Goal: Task Accomplishment & Management: Use online tool/utility

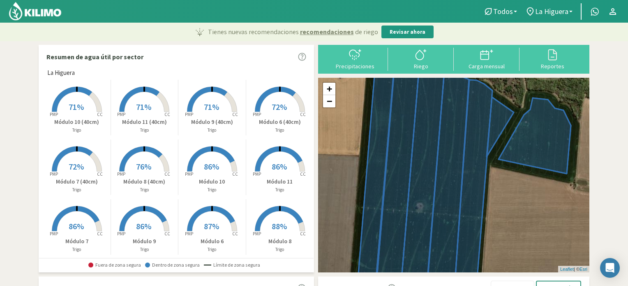
click at [204, 227] on span "87%" at bounding box center [211, 226] width 15 height 10
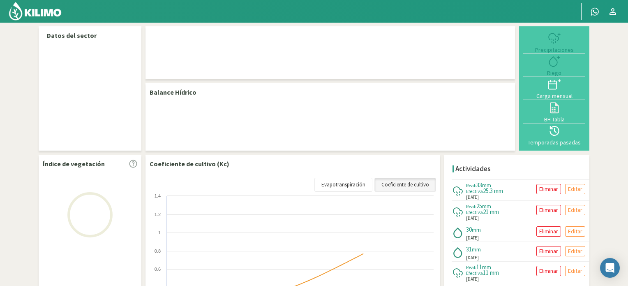
select select "1: Object"
select select "4: Object"
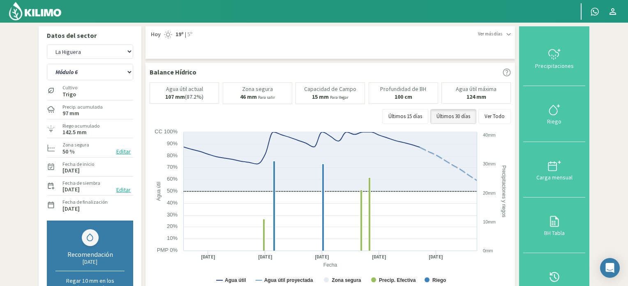
click at [46, 11] on img at bounding box center [35, 11] width 54 height 20
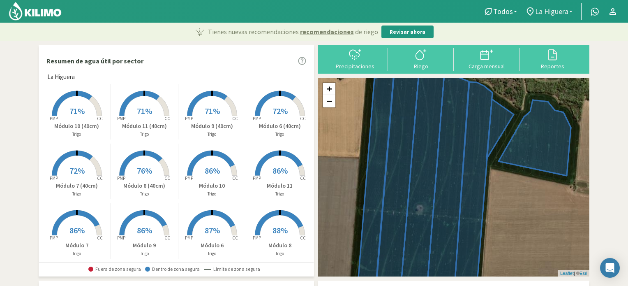
click at [572, 9] on link "La Higuera" at bounding box center [548, 12] width 55 height 16
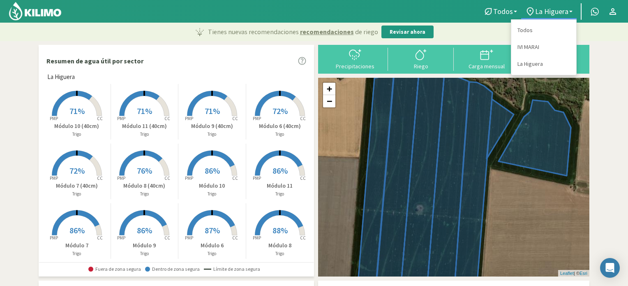
drag, startPoint x: 525, startPoint y: 47, endPoint x: 586, endPoint y: 52, distance: 61.0
click at [526, 47] on link "IVI MARAI" at bounding box center [543, 47] width 65 height 17
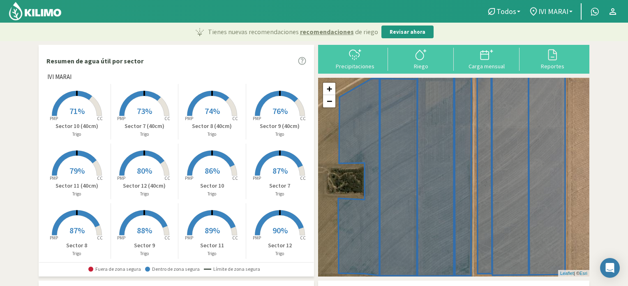
click at [213, 233] on span "89%" at bounding box center [212, 230] width 15 height 10
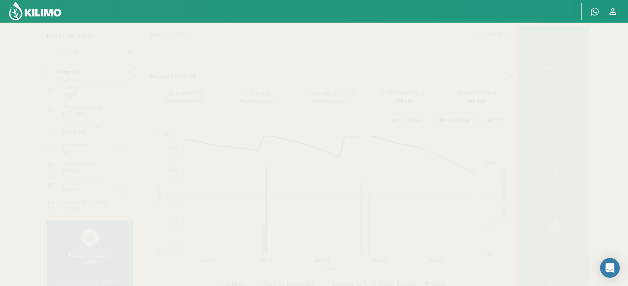
click at [131, 72] on select "Sector 10 Sector 10 (40cm) Sector 11 Sector 11 (40cm) Sector 12 Sector 12 (40cm…" at bounding box center [90, 72] width 86 height 16
select select "4: Object"
click at [47, 64] on select "Sector 10 Sector 10 (40cm) Sector 11 Sector 11 (40cm) Sector 12 Sector 12 (40cm…" at bounding box center [90, 72] width 86 height 16
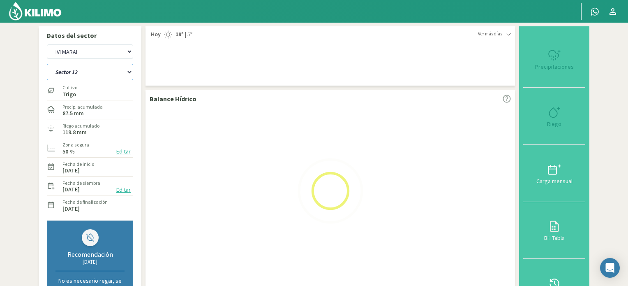
select select "2: Object"
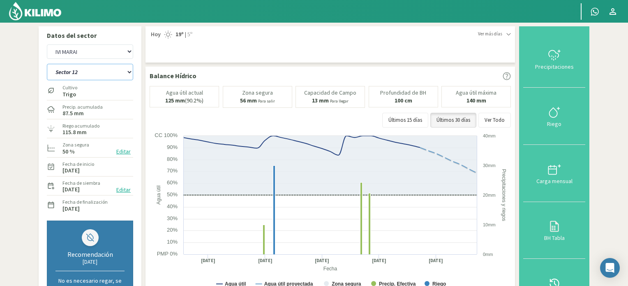
click at [131, 71] on select "Sector 10 Sector 10 (40cm) Sector 11 Sector 11 (40cm) Sector 12 Sector 12 (40cm…" at bounding box center [90, 72] width 86 height 16
select select "18: Object"
click at [47, 64] on select "Sector 10 Sector 10 (40cm) Sector 11 Sector 11 (40cm) Sector 12 Sector 12 (40cm…" at bounding box center [90, 72] width 86 height 16
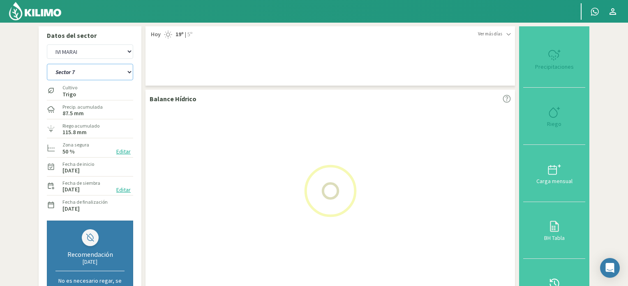
select select "4: Object"
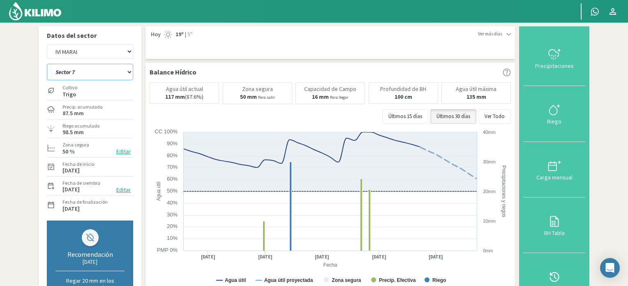
click at [132, 71] on select "Sector 10 Sector 10 (40cm) Sector 11 Sector 11 (40cm) Sector 12 Sector 12 (40cm…" at bounding box center [90, 72] width 86 height 16
select select "32: Object"
click at [47, 64] on select "Sector 10 Sector 10 (40cm) Sector 11 Sector 11 (40cm) Sector 12 Sector 12 (40cm…" at bounding box center [90, 72] width 86 height 16
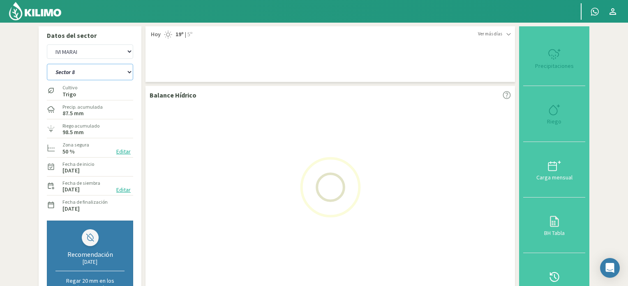
select select "6: Object"
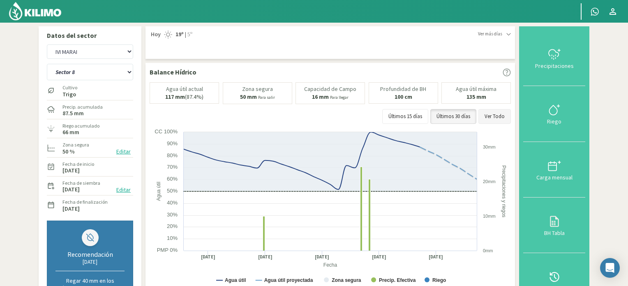
click at [487, 114] on button "Ver Todo" at bounding box center [494, 116] width 32 height 15
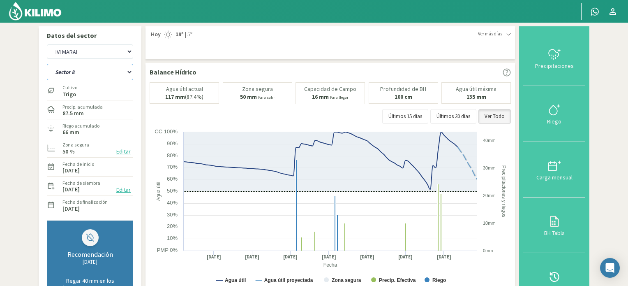
click at [129, 72] on select "Sector 10 Sector 10 (40cm) Sector 11 Sector 11 (40cm) Sector 12 Sector 12 (40cm…" at bounding box center [90, 72] width 86 height 16
click at [47, 64] on select "Sector 10 Sector 10 (40cm) Sector 11 Sector 11 (40cm) Sector 12 Sector 12 (40cm…" at bounding box center [90, 72] width 86 height 16
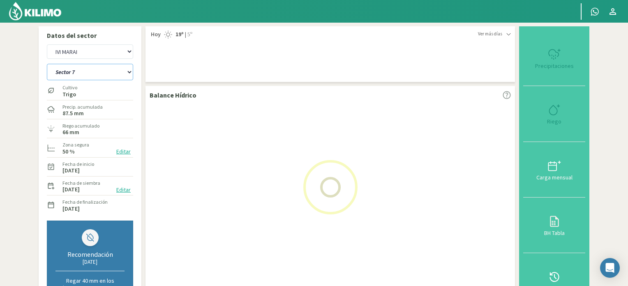
select select "44: Object"
select select "8: Object"
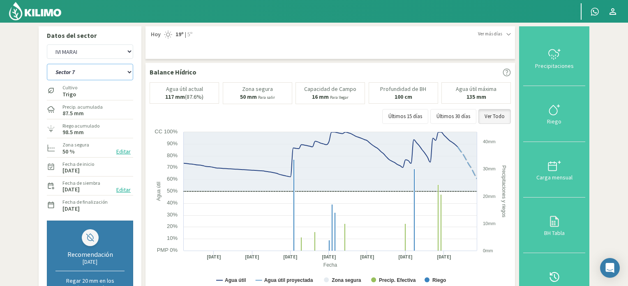
click at [128, 73] on select "Sector 10 Sector 10 (40cm) Sector 11 Sector 11 (40cm) Sector 12 Sector 12 (40cm…" at bounding box center [90, 72] width 86 height 16
click at [47, 64] on select "Sector 10 Sector 10 (40cm) Sector 11 Sector 11 (40cm) Sector 12 Sector 12 (40cm…" at bounding box center [90, 72] width 86 height 16
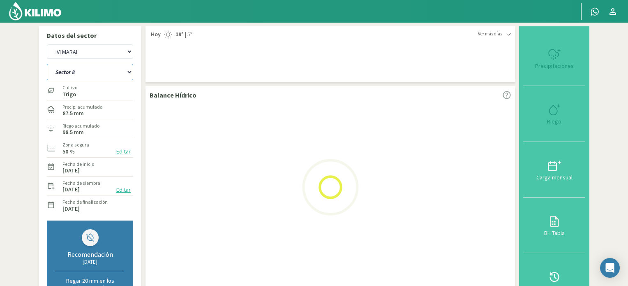
select select "54: Object"
select select "10: Object"
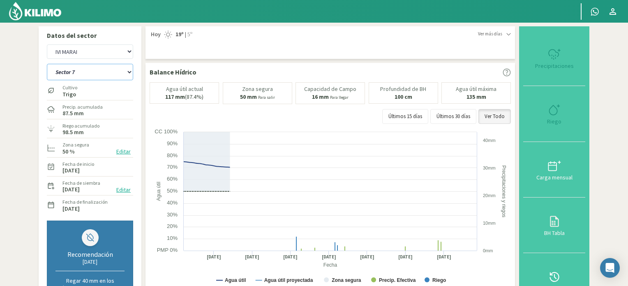
select select "68: Object"
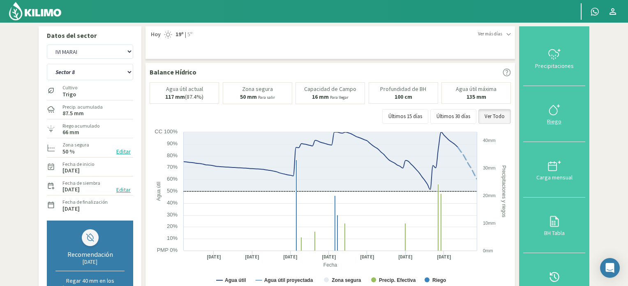
click at [552, 110] on icon at bounding box center [554, 109] width 13 height 13
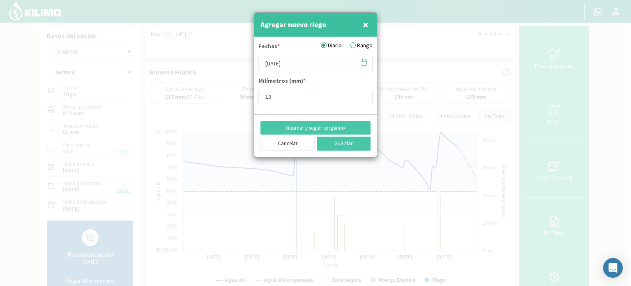
click at [366, 61] on icon at bounding box center [364, 62] width 8 height 8
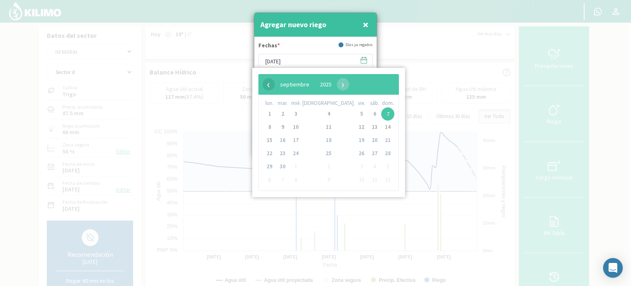
click at [270, 84] on span "‹" at bounding box center [269, 84] width 12 height 12
click at [355, 154] on span "22" at bounding box center [361, 153] width 13 height 13
type input "[DATE]"
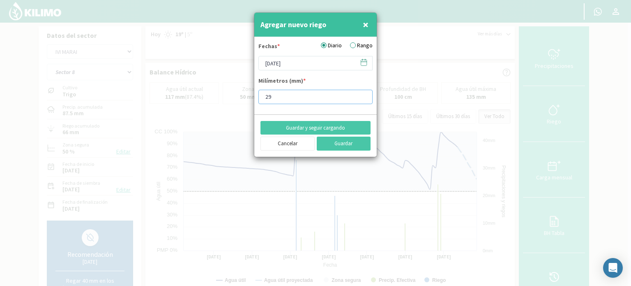
click at [362, 94] on input "29" at bounding box center [315, 97] width 114 height 14
type input "28"
click at [362, 98] on input "28" at bounding box center [315, 97] width 114 height 14
click at [342, 141] on button "Guardar" at bounding box center [344, 143] width 54 height 14
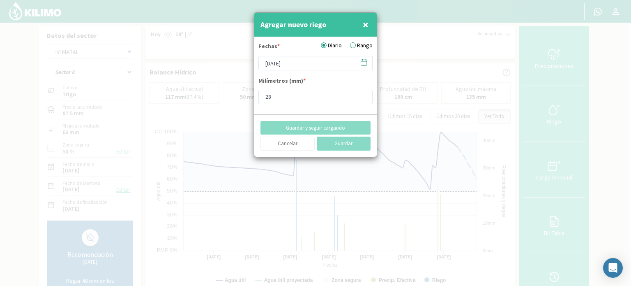
type input "[DATE]"
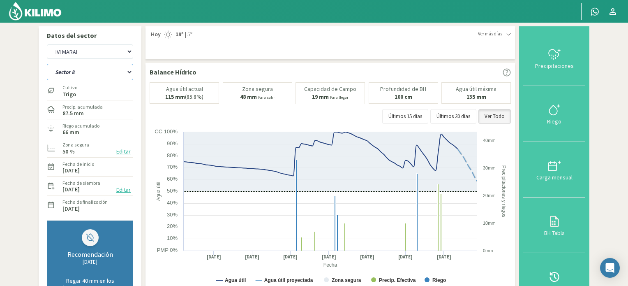
click at [131, 73] on select "Sector 10 Sector 10 (40cm) Sector 11 Sector 11 (40cm) Sector 12 Sector 12 (40cm…" at bounding box center [90, 72] width 86 height 16
select select "69: Object"
click at [47, 64] on select "Sector 10 Sector 10 (40cm) Sector 11 Sector 11 (40cm) Sector 12 Sector 12 (40cm…" at bounding box center [90, 72] width 86 height 16
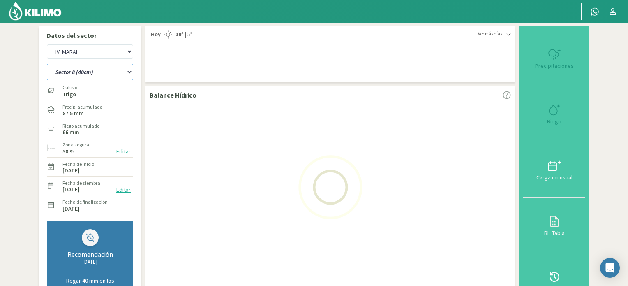
select select "12: Object"
select select "81: Object"
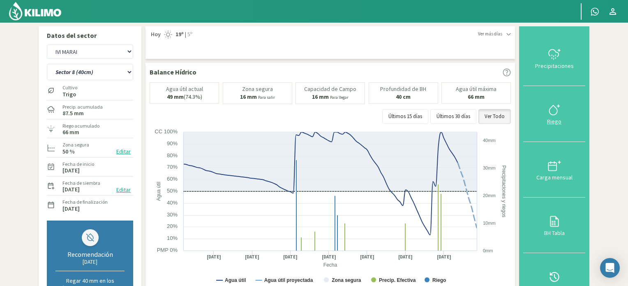
click at [552, 108] on icon at bounding box center [554, 109] width 13 height 13
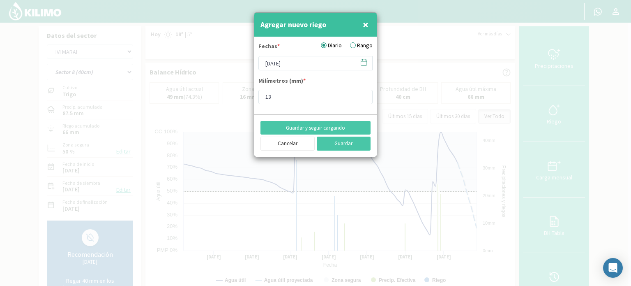
click at [365, 65] on icon at bounding box center [364, 62] width 8 height 8
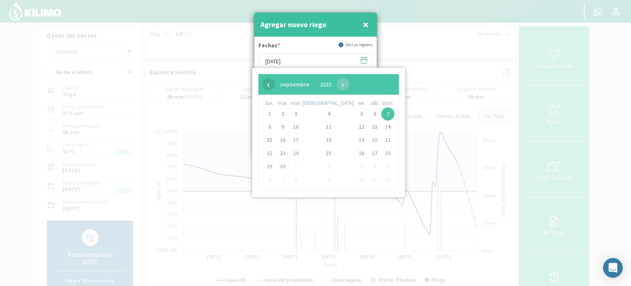
click at [270, 86] on span "‹" at bounding box center [269, 84] width 12 height 12
click at [355, 156] on span "22" at bounding box center [361, 153] width 13 height 13
type input "[DATE]"
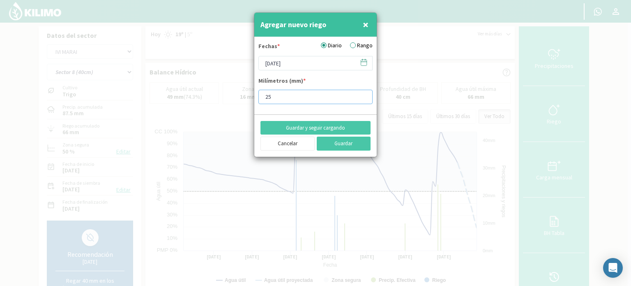
click at [363, 95] on input "25" at bounding box center [315, 97] width 114 height 14
click at [362, 94] on input "30" at bounding box center [315, 97] width 114 height 14
type input "28"
click at [362, 99] on input "28" at bounding box center [315, 97] width 114 height 14
click at [342, 144] on button "Guardar" at bounding box center [344, 143] width 54 height 14
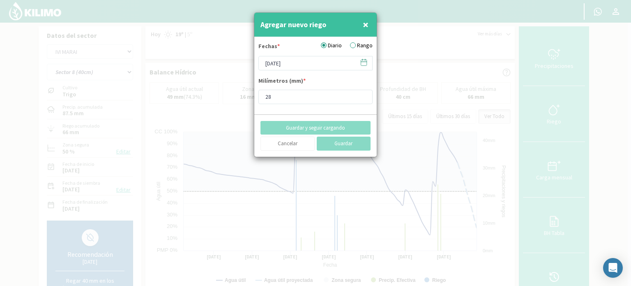
type input "[DATE]"
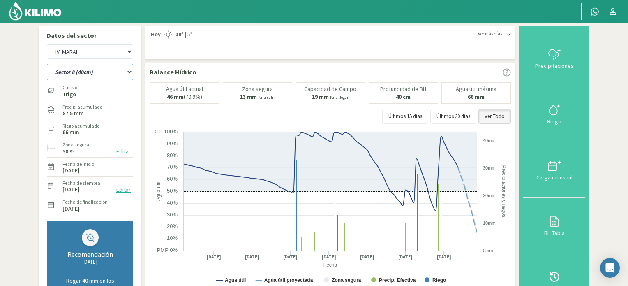
click at [131, 73] on select "Sector 10 Sector 10 (40cm) Sector 11 Sector 11 (40cm) Sector 12 Sector 12 (40cm…" at bounding box center [90, 72] width 86 height 16
select select "82: Object"
click at [47, 64] on select "Sector 10 Sector 10 (40cm) Sector 11 Sector 11 (40cm) Sector 12 Sector 12 (40cm…" at bounding box center [90, 72] width 86 height 16
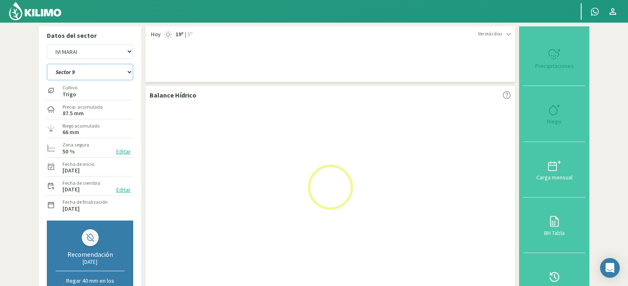
select select "14: Object"
select select "94: Object"
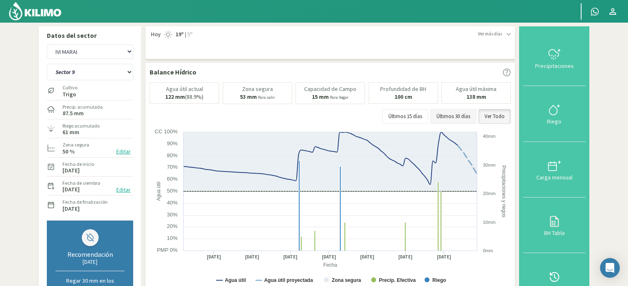
click at [472, 113] on button "Últimos 30 días" at bounding box center [453, 116] width 46 height 15
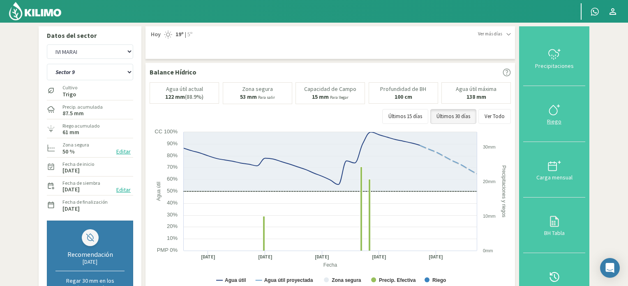
click at [551, 107] on icon at bounding box center [553, 109] width 8 height 9
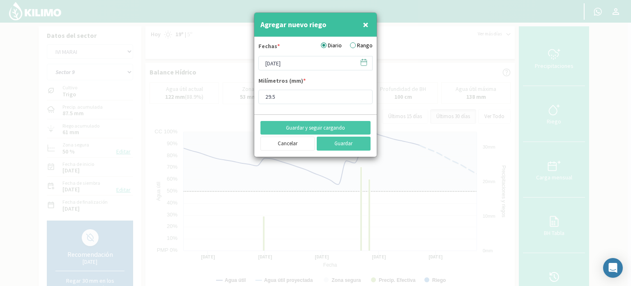
click at [365, 62] on icon at bounding box center [364, 62] width 6 height 0
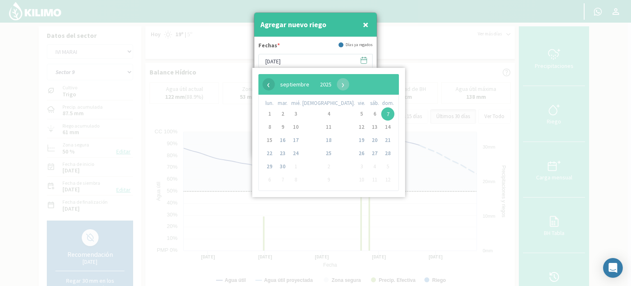
click at [268, 83] on span "‹" at bounding box center [269, 84] width 12 height 12
click at [368, 152] on span "23" at bounding box center [374, 153] width 13 height 13
type input "[DATE]"
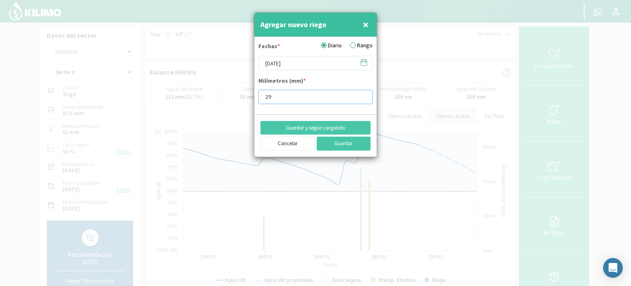
click at [362, 98] on input "29" at bounding box center [315, 97] width 114 height 14
click at [362, 98] on input "28" at bounding box center [315, 97] width 114 height 14
click at [362, 98] on input "27" at bounding box center [315, 97] width 114 height 14
type input "26"
click at [362, 98] on input "26" at bounding box center [315, 97] width 114 height 14
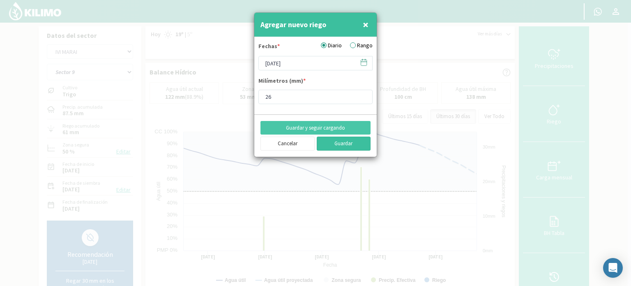
click at [353, 145] on button "Guardar" at bounding box center [344, 143] width 54 height 14
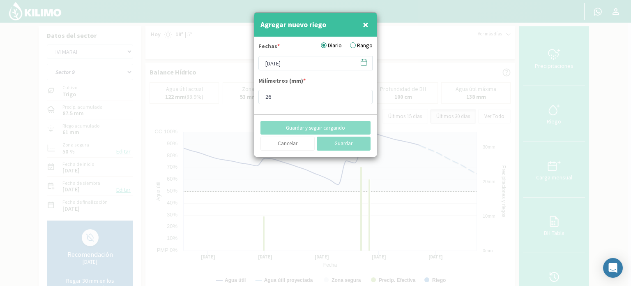
type input "[DATE]"
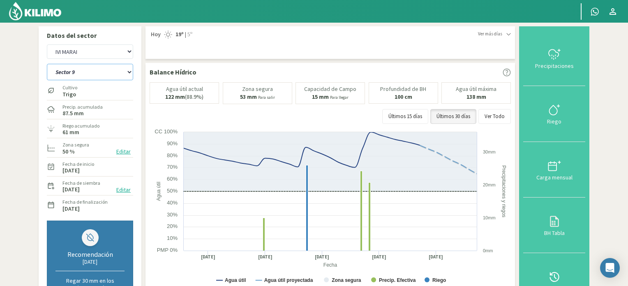
click at [130, 72] on select "Sector 10 Sector 10 (40cm) Sector 11 Sector 11 (40cm) Sector 12 Sector 12 (40cm…" at bounding box center [90, 72] width 86 height 16
select select "95: Object"
click at [47, 64] on select "Sector 10 Sector 10 (40cm) Sector 11 Sector 11 (40cm) Sector 12 Sector 12 (40cm…" at bounding box center [90, 72] width 86 height 16
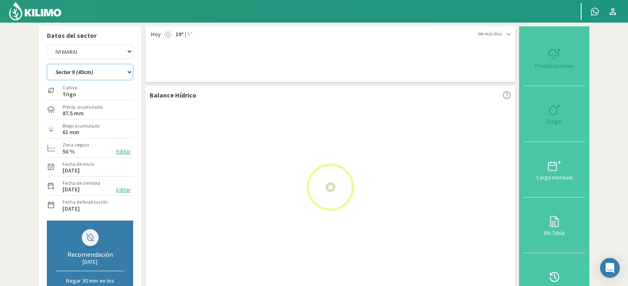
select select "16: Object"
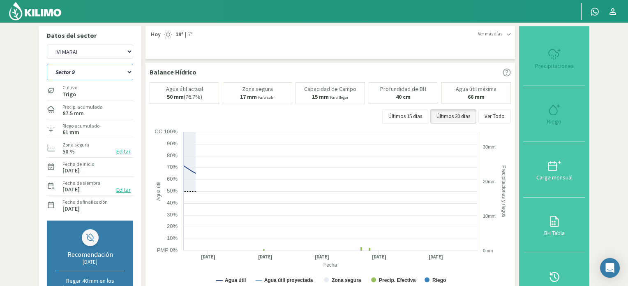
select select "107: Object"
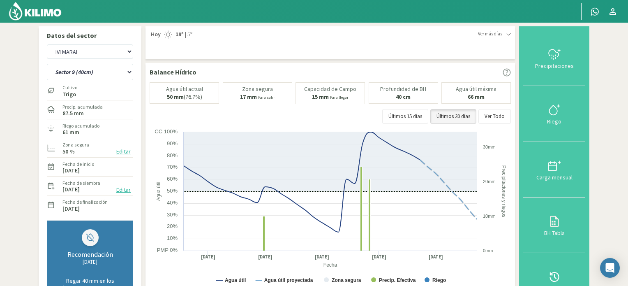
click at [554, 106] on icon at bounding box center [554, 109] width 13 height 13
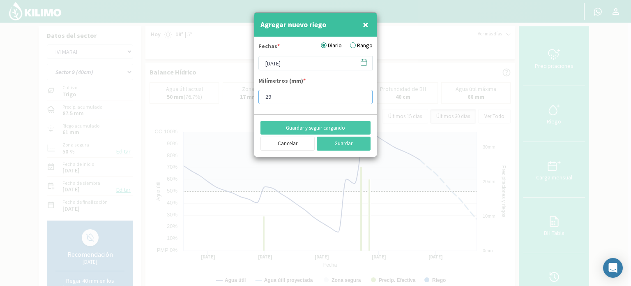
click at [363, 98] on input "29" at bounding box center [315, 97] width 114 height 14
click at [363, 98] on input "28" at bounding box center [315, 97] width 114 height 14
click at [363, 98] on input "27" at bounding box center [315, 97] width 114 height 14
type input "26"
click at [363, 98] on input "26" at bounding box center [315, 97] width 114 height 14
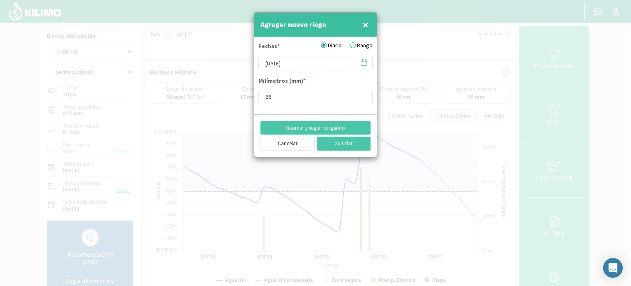
click at [362, 62] on icon at bounding box center [364, 62] width 6 height 0
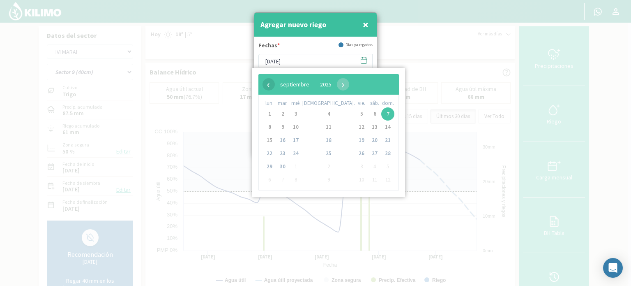
click at [270, 81] on span "‹" at bounding box center [269, 84] width 12 height 12
click at [368, 154] on span "23" at bounding box center [374, 153] width 13 height 13
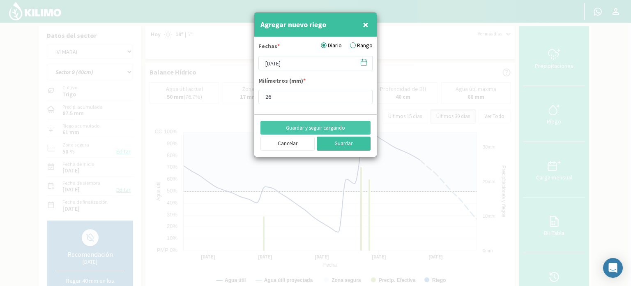
click at [350, 141] on button "Guardar" at bounding box center [344, 143] width 54 height 14
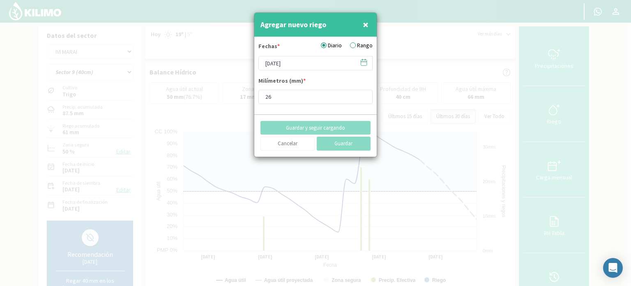
type input "[DATE]"
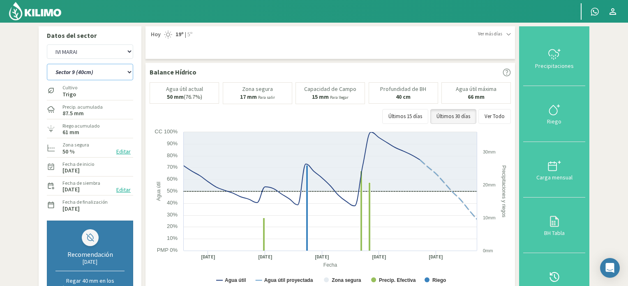
click at [129, 73] on select "Sector 10 Sector 10 (40cm) Sector 11 Sector 11 (40cm) Sector 12 Sector 12 (40cm…" at bounding box center [90, 72] width 86 height 16
select select "96: Object"
click at [47, 64] on select "Sector 10 Sector 10 (40cm) Sector 11 Sector 11 (40cm) Sector 12 Sector 12 (40cm…" at bounding box center [90, 72] width 86 height 16
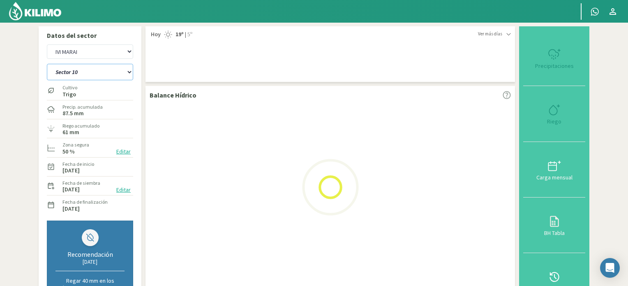
select select "18: Object"
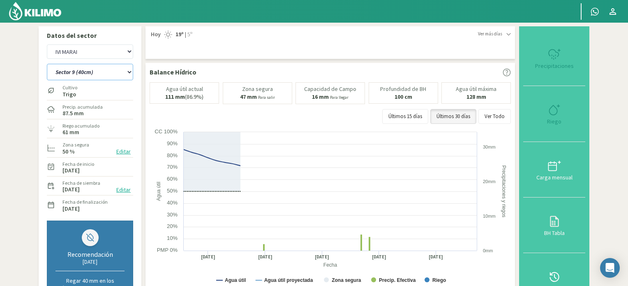
select select "108: Object"
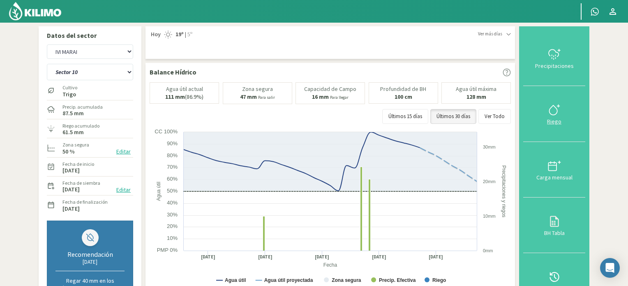
click at [554, 108] on icon at bounding box center [554, 109] width 13 height 13
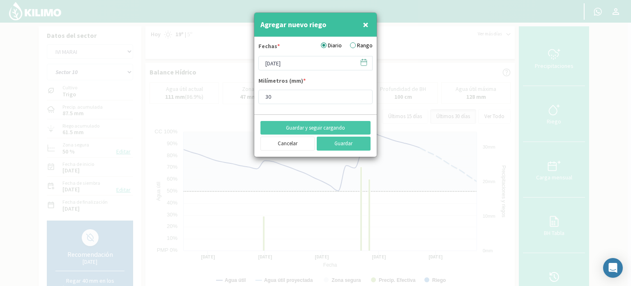
click at [360, 62] on icon at bounding box center [364, 62] width 8 height 8
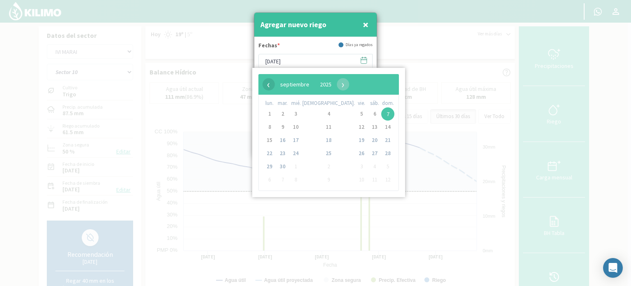
click at [268, 80] on span "‹" at bounding box center [269, 84] width 12 height 12
click at [381, 154] on span "24" at bounding box center [387, 153] width 13 height 13
type input "[DATE]"
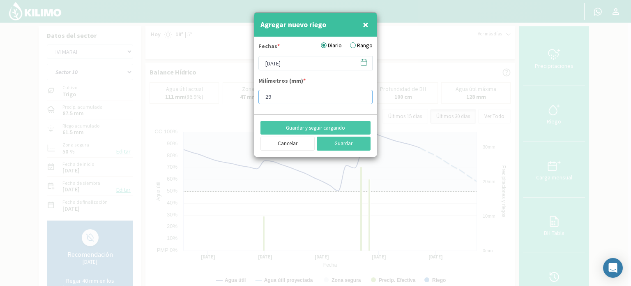
click at [362, 99] on input "29" at bounding box center [315, 97] width 114 height 14
type input "28"
click at [362, 99] on input "28" at bounding box center [315, 97] width 114 height 14
click at [341, 142] on button "Guardar" at bounding box center [344, 143] width 54 height 14
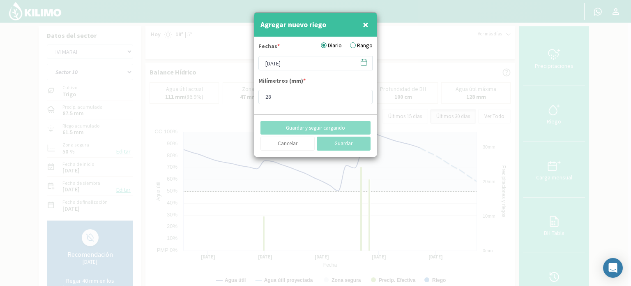
type input "[DATE]"
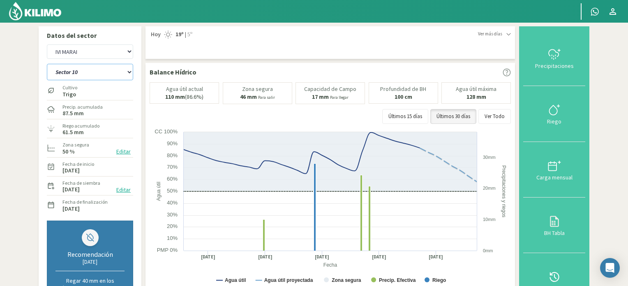
click at [129, 73] on select "Sector 10 Sector 10 (40cm) Sector 11 Sector 11 (40cm) Sector 12 Sector 12 (40cm…" at bounding box center [90, 72] width 86 height 16
select select "109: Object"
click at [47, 64] on select "Sector 10 Sector 10 (40cm) Sector 11 Sector 11 (40cm) Sector 12 Sector 12 (40cm…" at bounding box center [90, 72] width 86 height 16
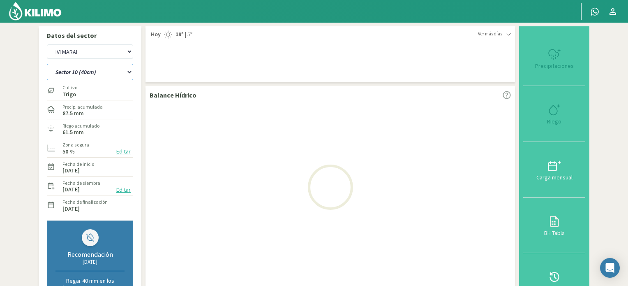
select select "20: Object"
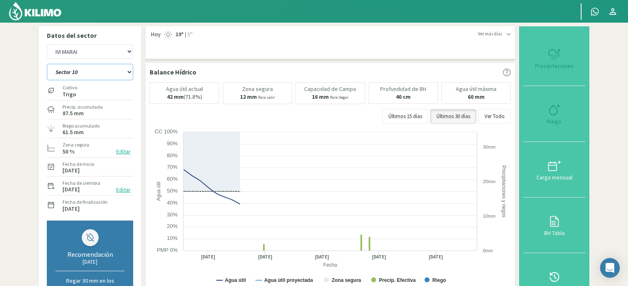
select select "121: Object"
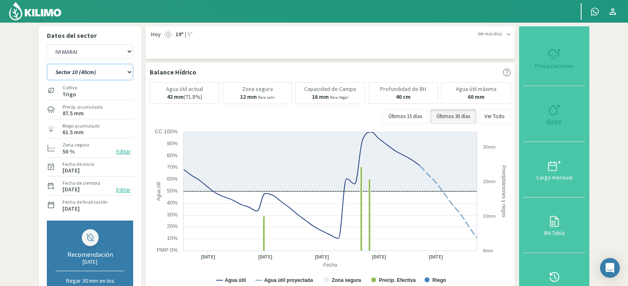
type input "30"
click at [556, 109] on icon at bounding box center [554, 109] width 13 height 13
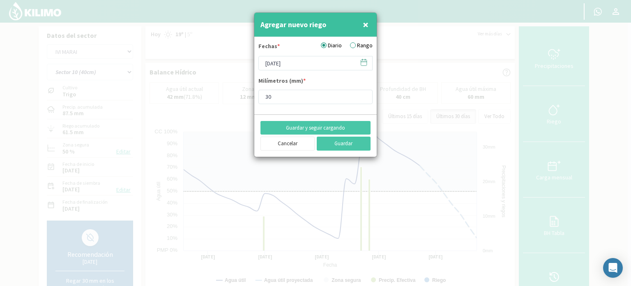
click at [364, 63] on icon at bounding box center [364, 62] width 8 height 8
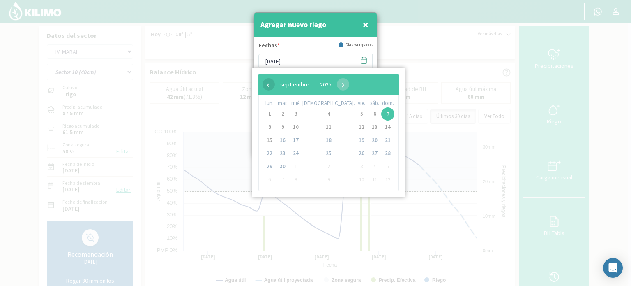
click at [272, 83] on span "‹" at bounding box center [269, 84] width 12 height 12
click at [381, 152] on span "24" at bounding box center [387, 153] width 13 height 13
type input "[DATE]"
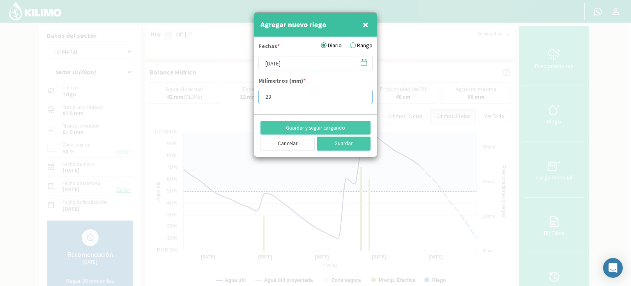
click at [364, 98] on input "23" at bounding box center [315, 97] width 114 height 14
click at [363, 95] on input "24" at bounding box center [315, 97] width 114 height 14
click at [363, 95] on input "25" at bounding box center [315, 97] width 114 height 14
click at [363, 95] on input "26" at bounding box center [315, 97] width 114 height 14
click at [363, 95] on input "27" at bounding box center [315, 97] width 114 height 14
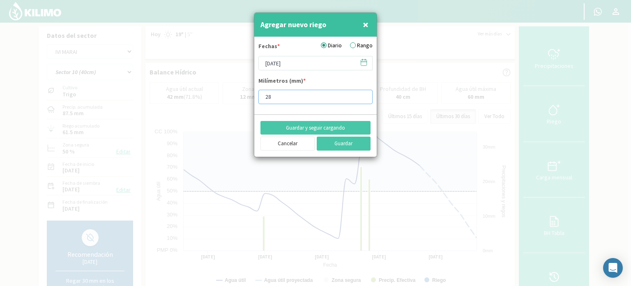
type input "28"
click at [363, 95] on input "28" at bounding box center [315, 97] width 114 height 14
click at [352, 145] on button "Guardar" at bounding box center [344, 143] width 54 height 14
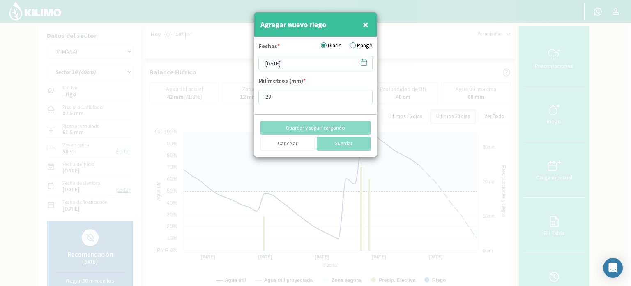
type input "[DATE]"
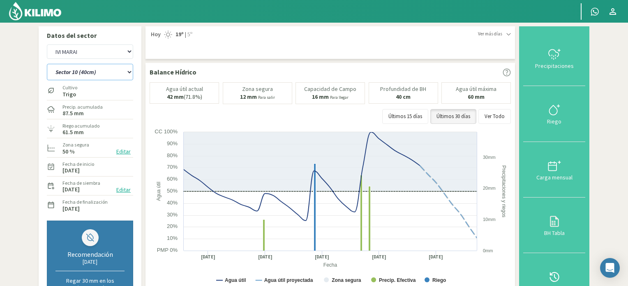
click at [130, 72] on select "Sector 10 Sector 10 (40cm) Sector 11 Sector 11 (40cm) Sector 12 Sector 12 (40cm…" at bounding box center [90, 72] width 86 height 16
click at [47, 64] on select "Sector 10 Sector 10 (40cm) Sector 11 Sector 11 (40cm) Sector 12 Sector 12 (40cm…" at bounding box center [90, 72] width 86 height 16
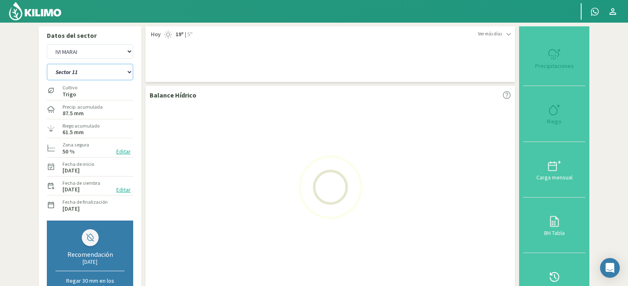
select select "121: Object"
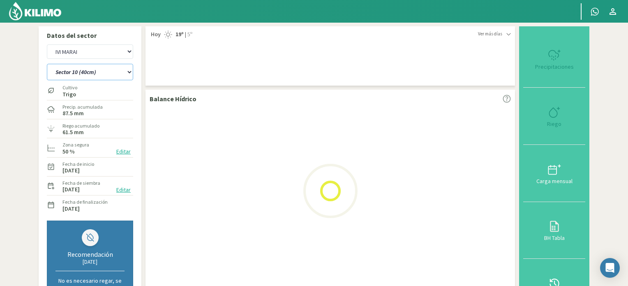
select select "22: Object"
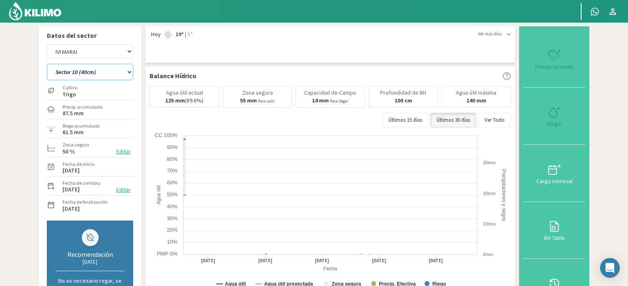
select select "134: Object"
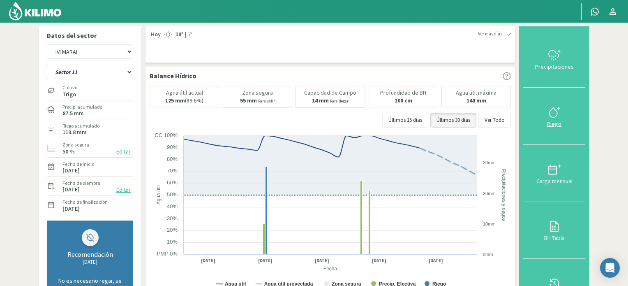
click at [553, 111] on icon at bounding box center [554, 112] width 13 height 13
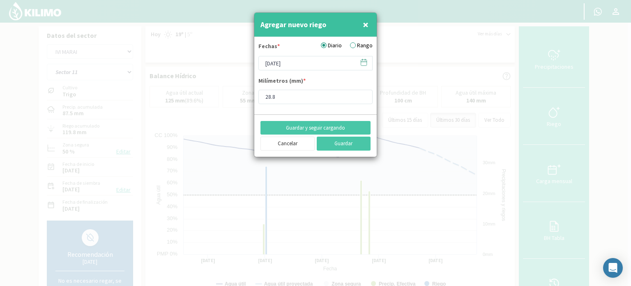
click at [364, 62] on icon at bounding box center [364, 62] width 8 height 8
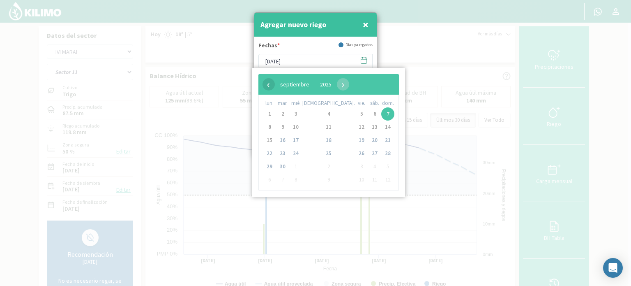
click at [270, 83] on span "‹" at bounding box center [269, 84] width 12 height 12
click at [271, 164] on span "25" at bounding box center [269, 166] width 13 height 13
type input "[DATE]"
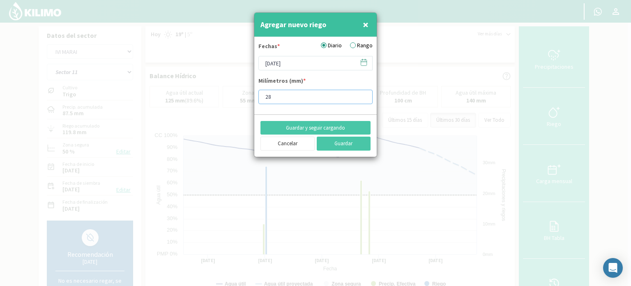
type input "28"
click at [362, 98] on input "28" at bounding box center [315, 97] width 114 height 14
click at [337, 144] on button "Guardar" at bounding box center [344, 143] width 54 height 14
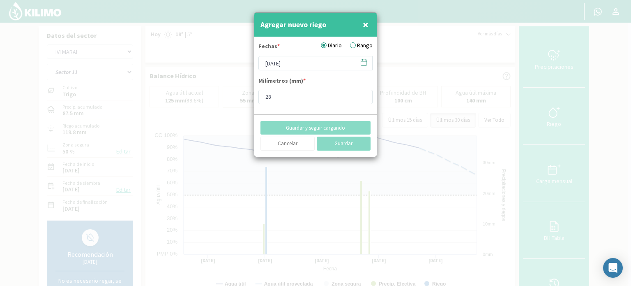
type input "[DATE]"
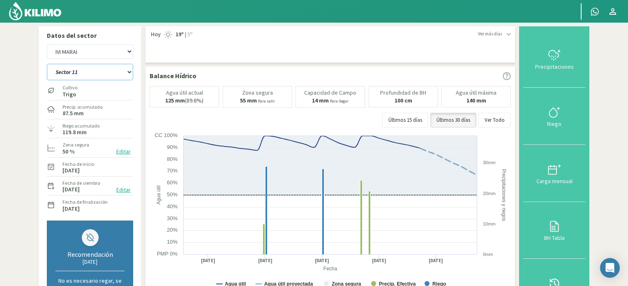
drag, startPoint x: 129, startPoint y: 73, endPoint x: 120, endPoint y: 76, distance: 9.6
click at [129, 73] on select "Sector 10 Sector 10 (40cm) Sector 11 Sector 11 (40cm) Sector 12 Sector 12 (40cm…" at bounding box center [90, 72] width 86 height 16
select select "135: Object"
click at [47, 64] on select "Sector 10 Sector 10 (40cm) Sector 11 Sector 11 (40cm) Sector 12 Sector 12 (40cm…" at bounding box center [90, 72] width 86 height 16
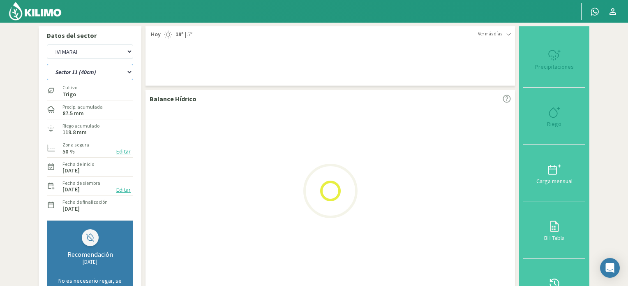
select select "24: Object"
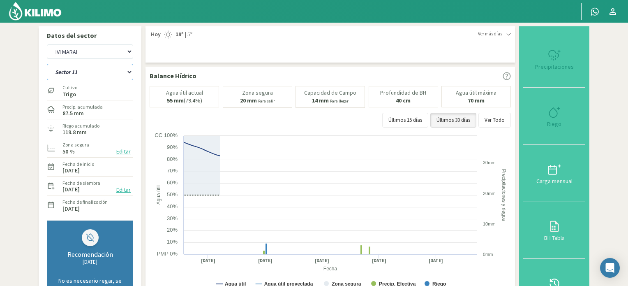
select select "147: Object"
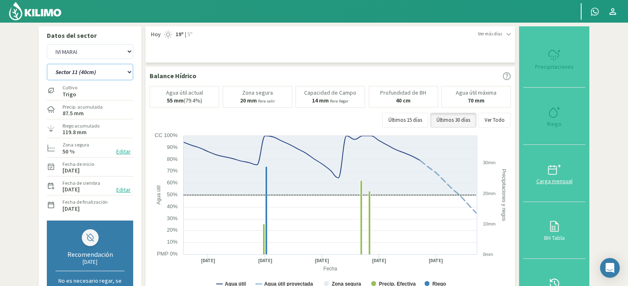
type input "28.8"
click at [553, 115] on icon at bounding box center [554, 112] width 13 height 13
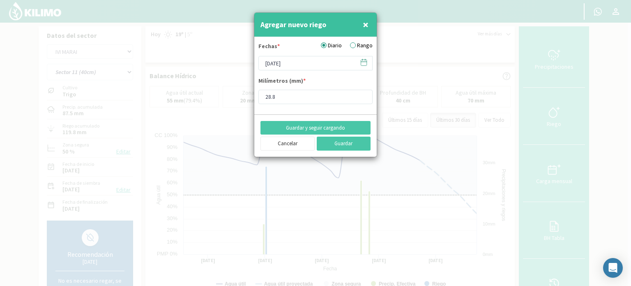
click at [364, 62] on icon at bounding box center [364, 62] width 8 height 8
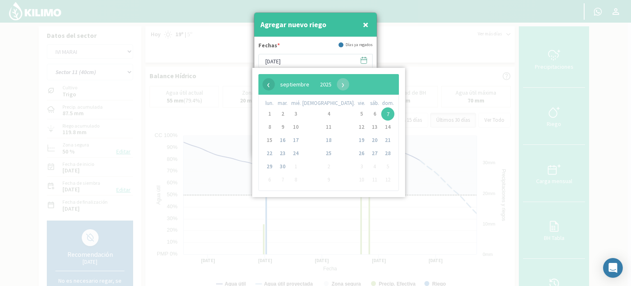
click at [270, 87] on span "‹" at bounding box center [269, 84] width 12 height 12
click at [271, 167] on span "25" at bounding box center [269, 166] width 13 height 13
type input "[DATE]"
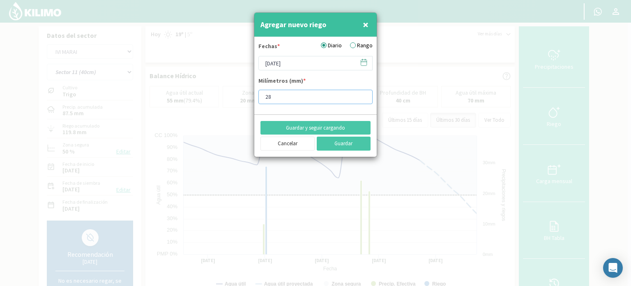
type input "28"
click at [362, 97] on input "28" at bounding box center [315, 97] width 114 height 14
click at [339, 145] on button "Guardar" at bounding box center [344, 143] width 54 height 14
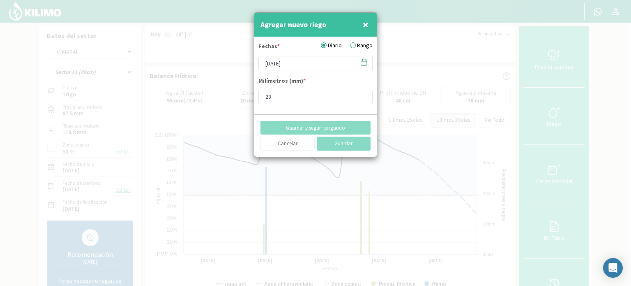
type input "[DATE]"
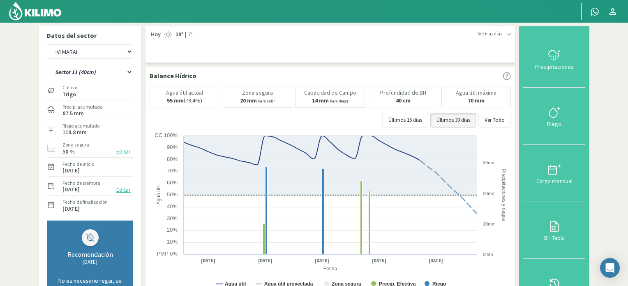
click at [38, 12] on img at bounding box center [35, 11] width 54 height 20
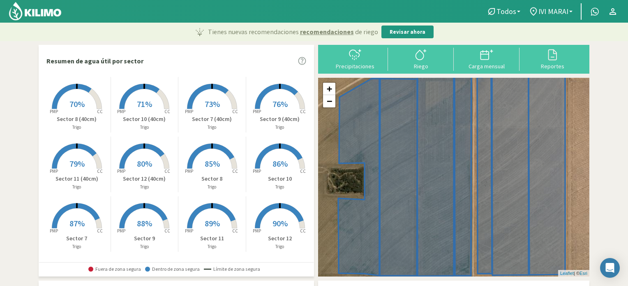
click at [221, 226] on rect at bounding box center [212, 229] width 66 height 66
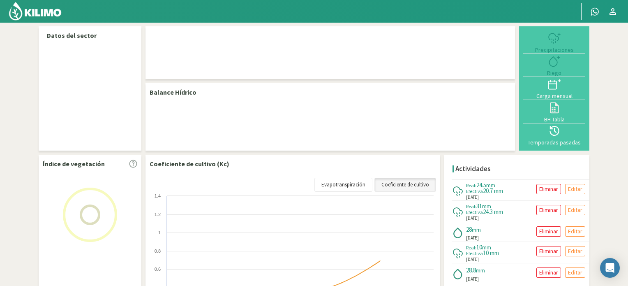
select select "2: Object"
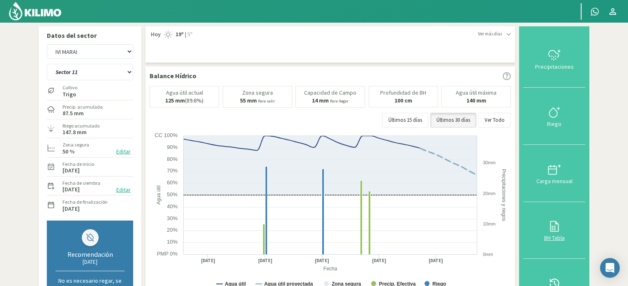
click at [558, 219] on icon at bounding box center [554, 225] width 13 height 13
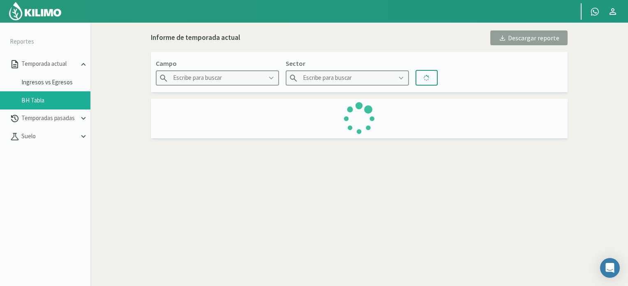
type input "IVI MARAI"
type input "Sector 11"
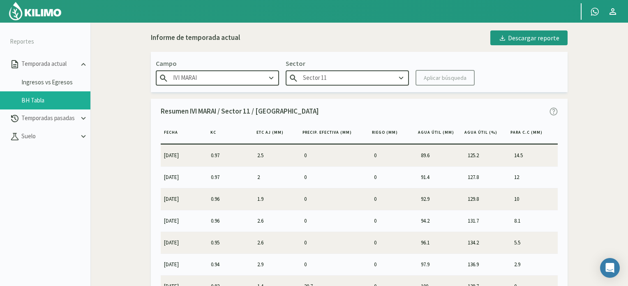
click at [32, 13] on img at bounding box center [35, 11] width 54 height 20
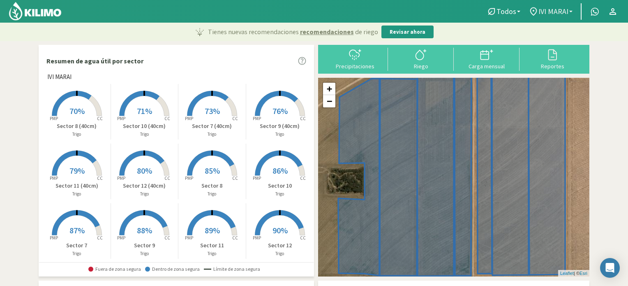
click at [571, 9] on link "IVI MARAI" at bounding box center [550, 12] width 52 height 16
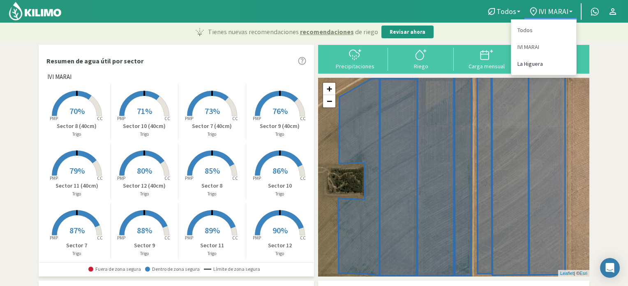
click at [528, 60] on link "La Higuera" at bounding box center [543, 63] width 65 height 17
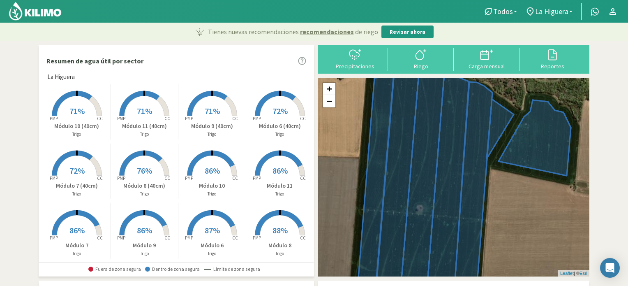
click at [208, 230] on span "87%" at bounding box center [212, 230] width 15 height 10
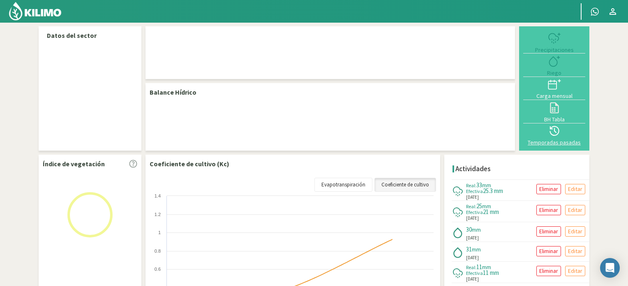
select select "1: Object"
select select "4: Object"
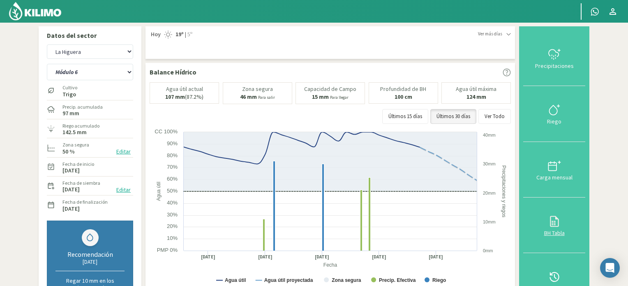
drag, startPoint x: 563, startPoint y: 219, endPoint x: 552, endPoint y: 212, distance: 13.3
click at [563, 219] on div at bounding box center [554, 220] width 57 height 13
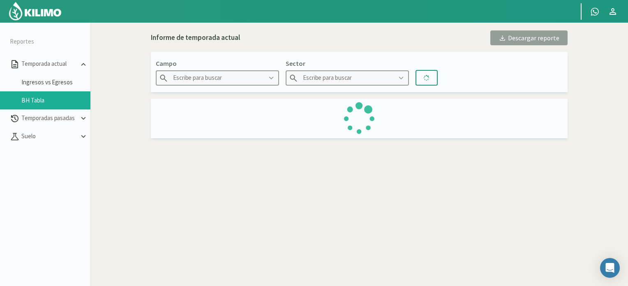
type input "La Higuera"
type input "Módulo 6"
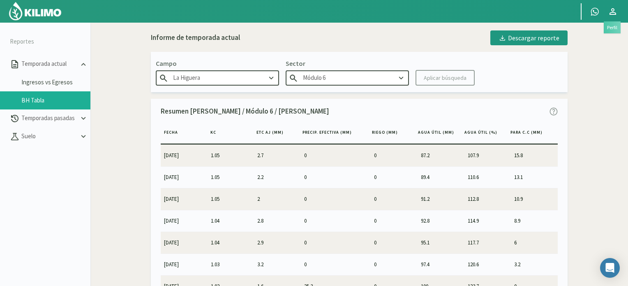
click at [615, 13] on icon at bounding box center [612, 11] width 7 height 7
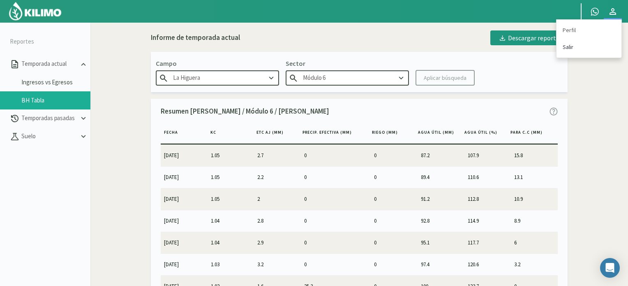
click at [569, 46] on link "Salir" at bounding box center [588, 47] width 65 height 17
